Goal: Find specific page/section: Find specific page/section

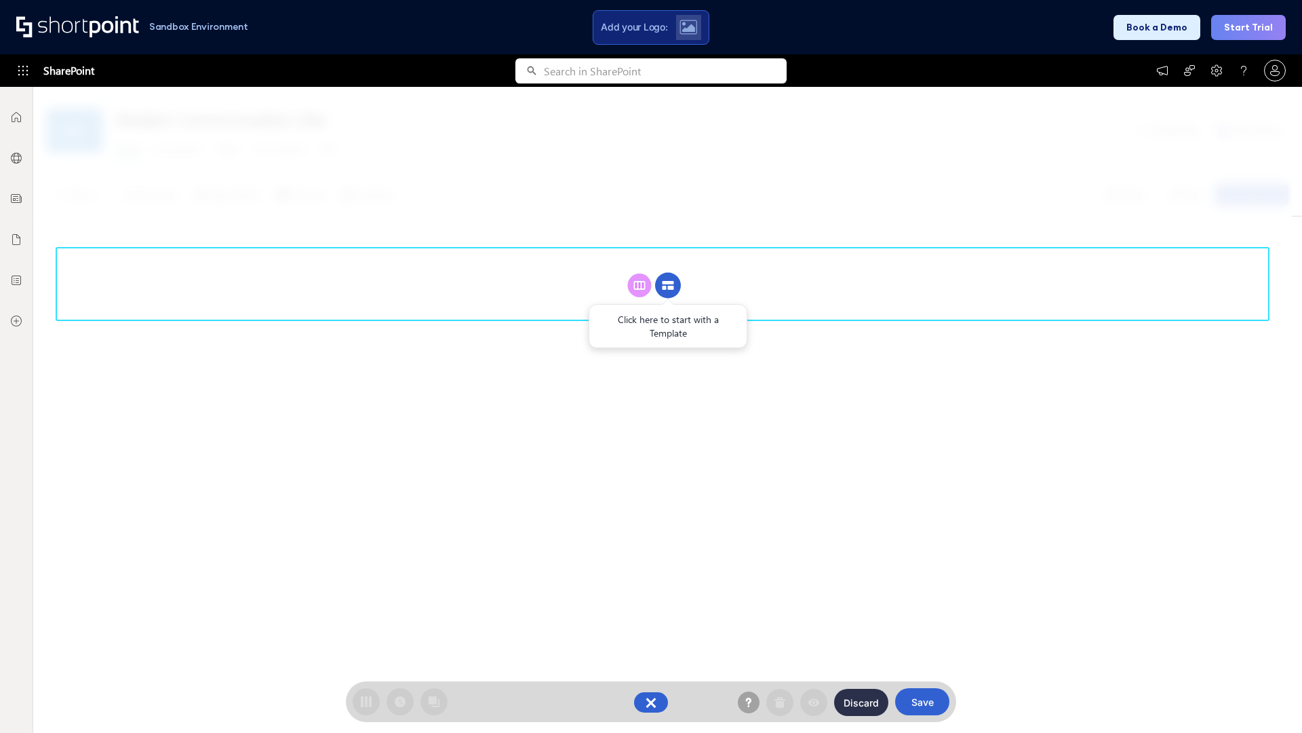
click at [668, 285] on circle at bounding box center [668, 286] width 26 height 26
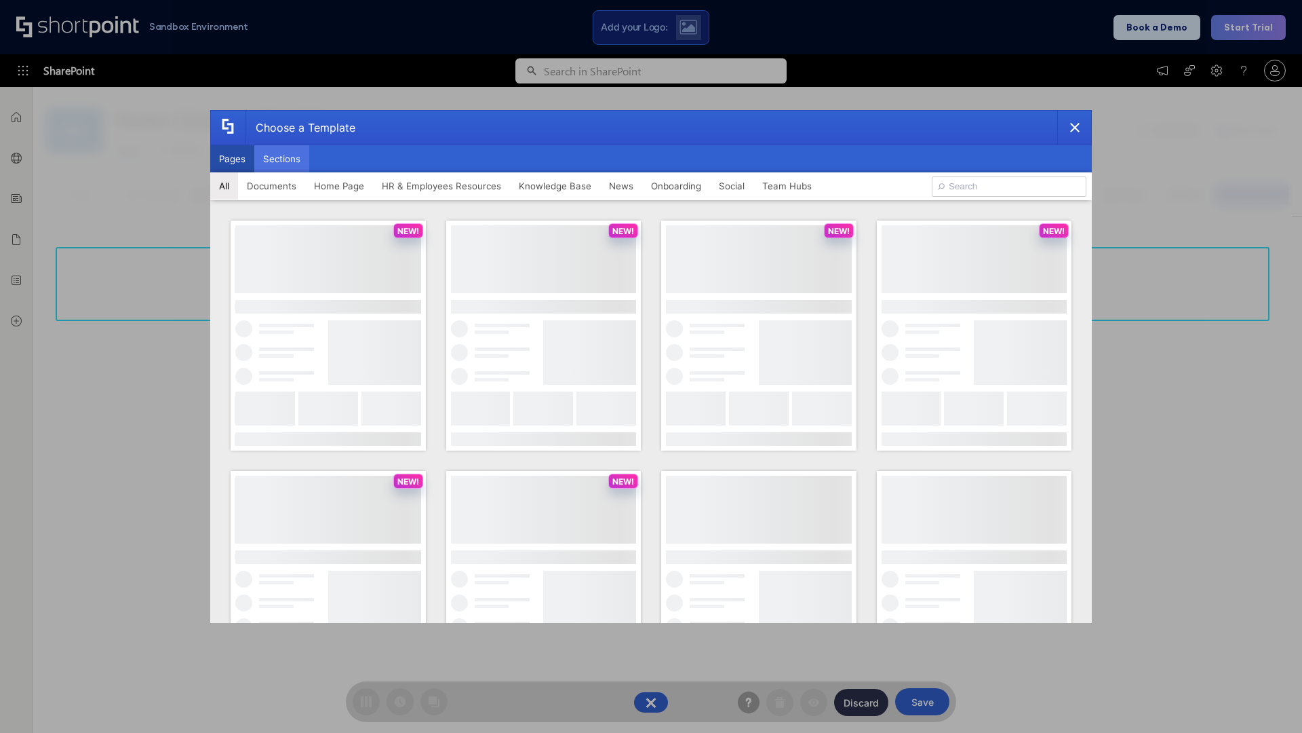
click at [282, 159] on button "Sections" at bounding box center [281, 158] width 55 height 27
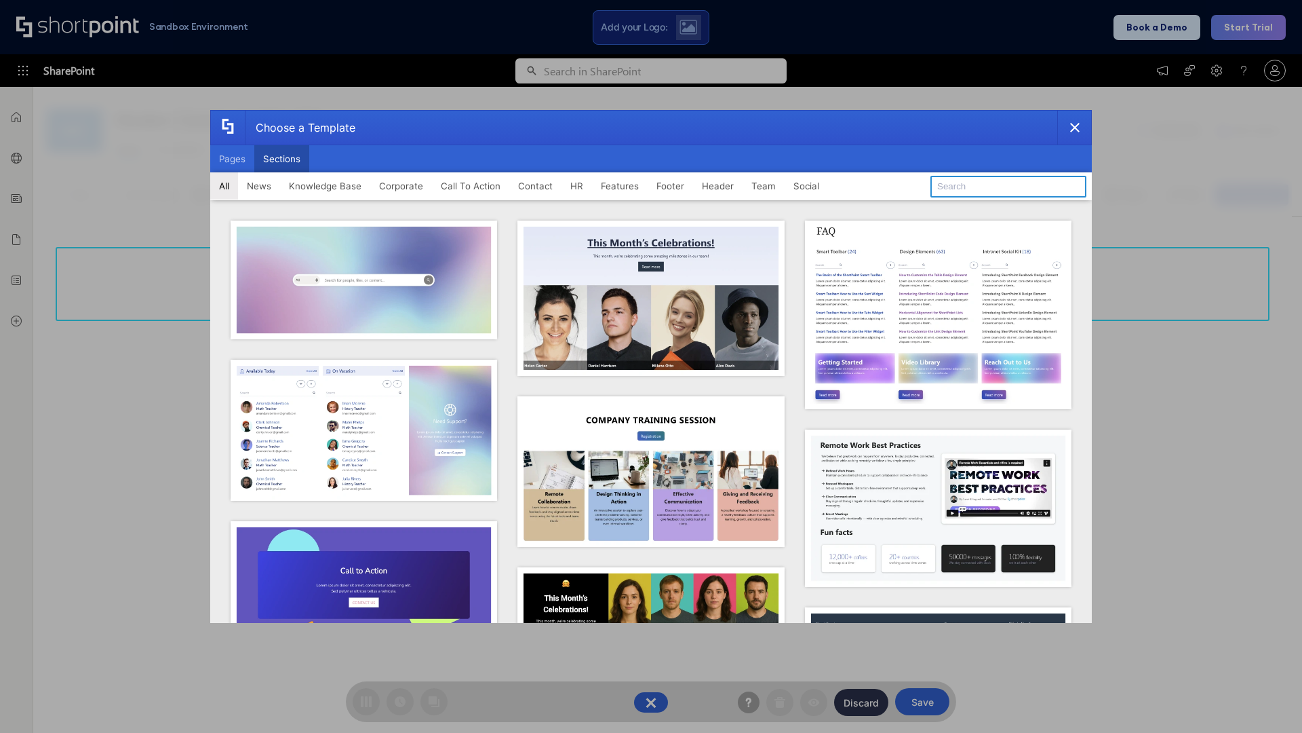
type input "Footer 7"
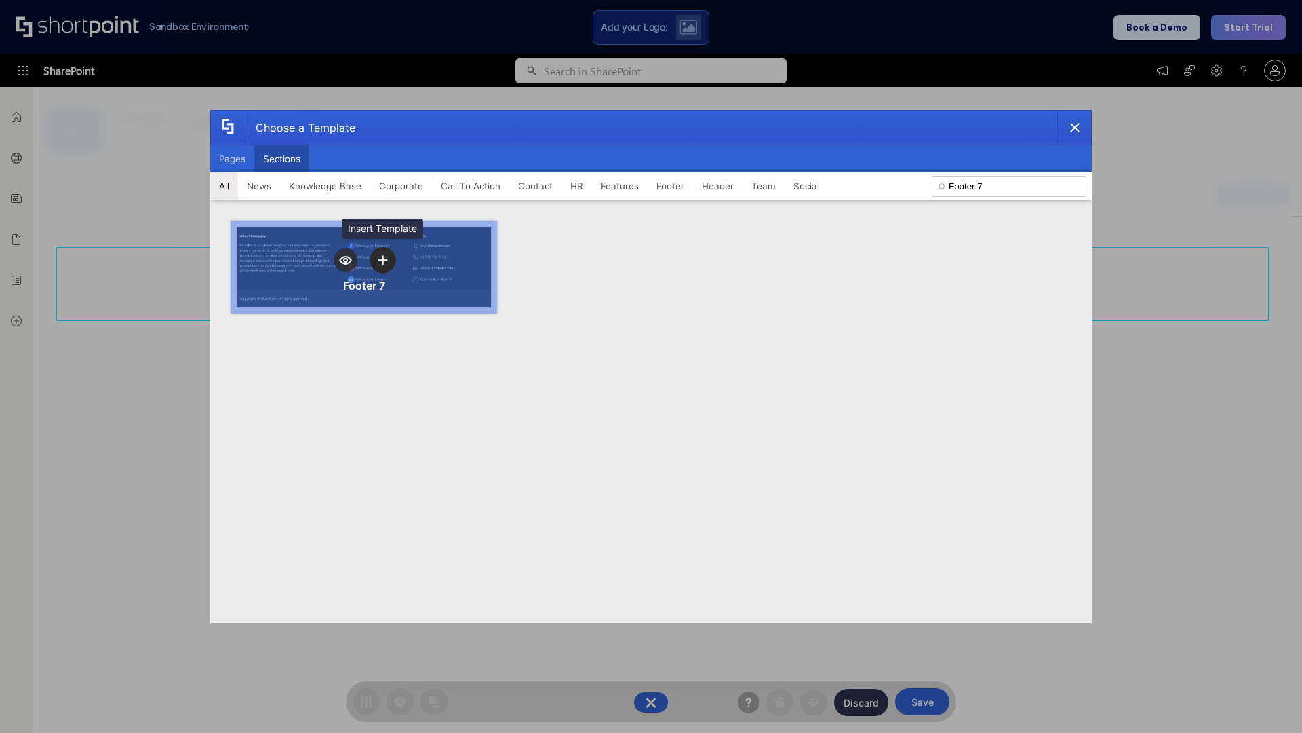
click at [383, 260] on icon "template selector" at bounding box center [382, 259] width 9 height 9
